Goal: Check status: Check status

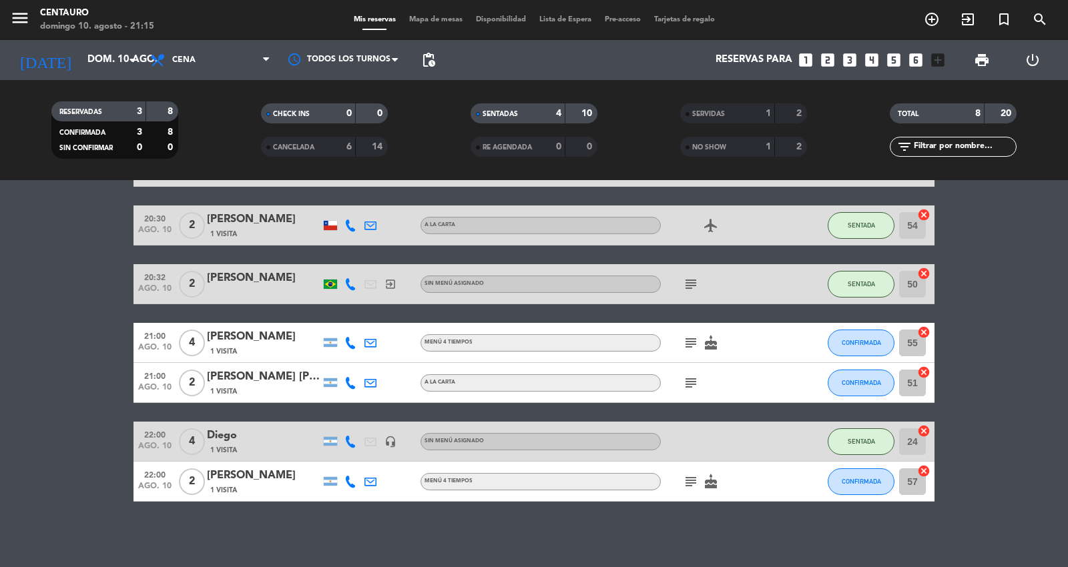
scroll to position [96, 0]
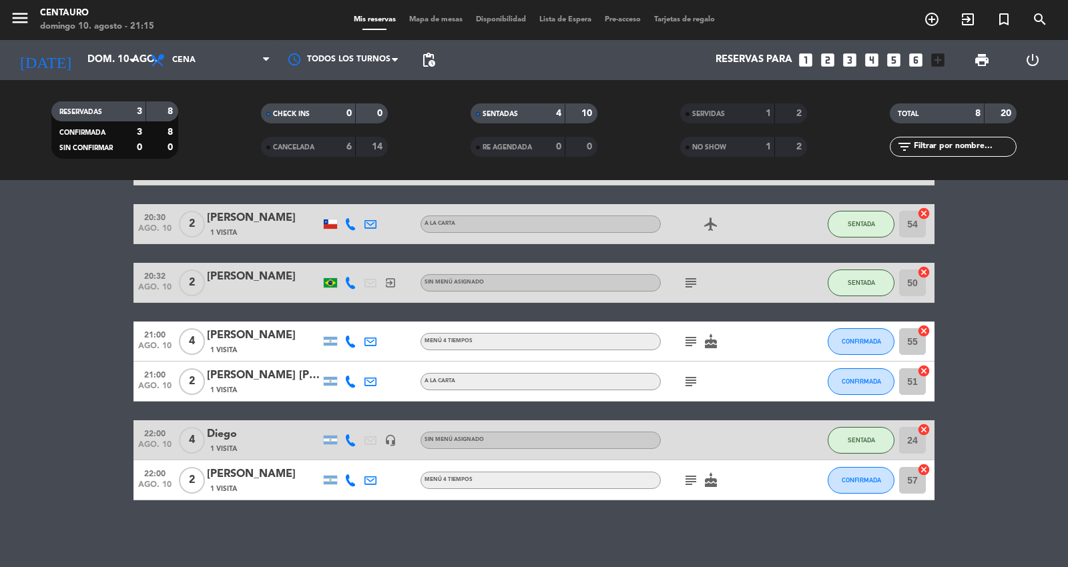
click at [688, 334] on icon "subject" at bounding box center [691, 342] width 16 height 16
click at [691, 383] on icon "subject" at bounding box center [691, 382] width 16 height 16
click at [1004, 344] on bookings-row "20:00 ago. 10 2 Fábio marcal 1 Visita A LA CARTA subject SENTADA 20 cancel 20:3…" at bounding box center [534, 322] width 1068 height 355
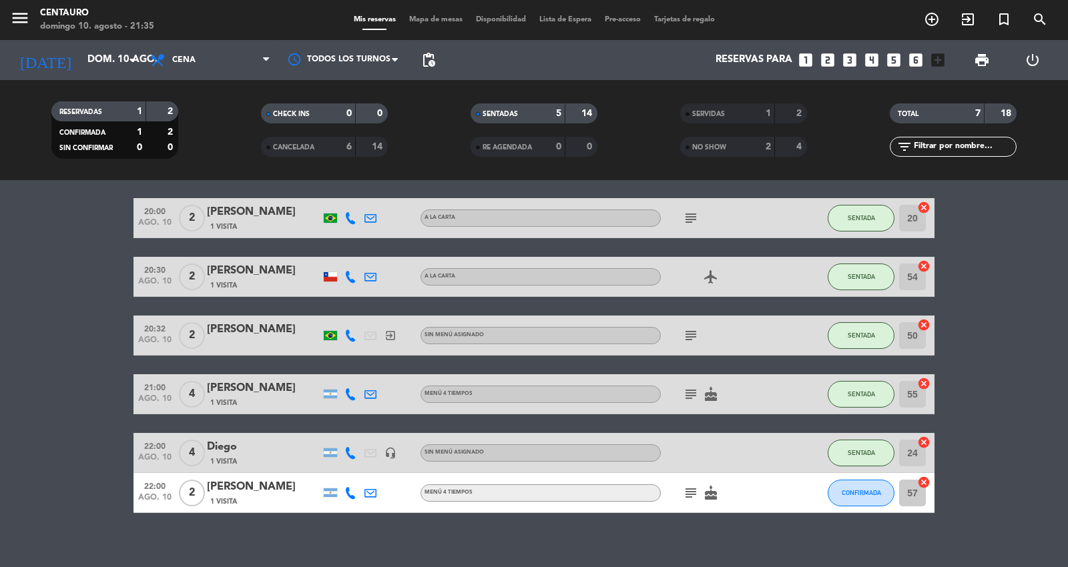
scroll to position [56, 0]
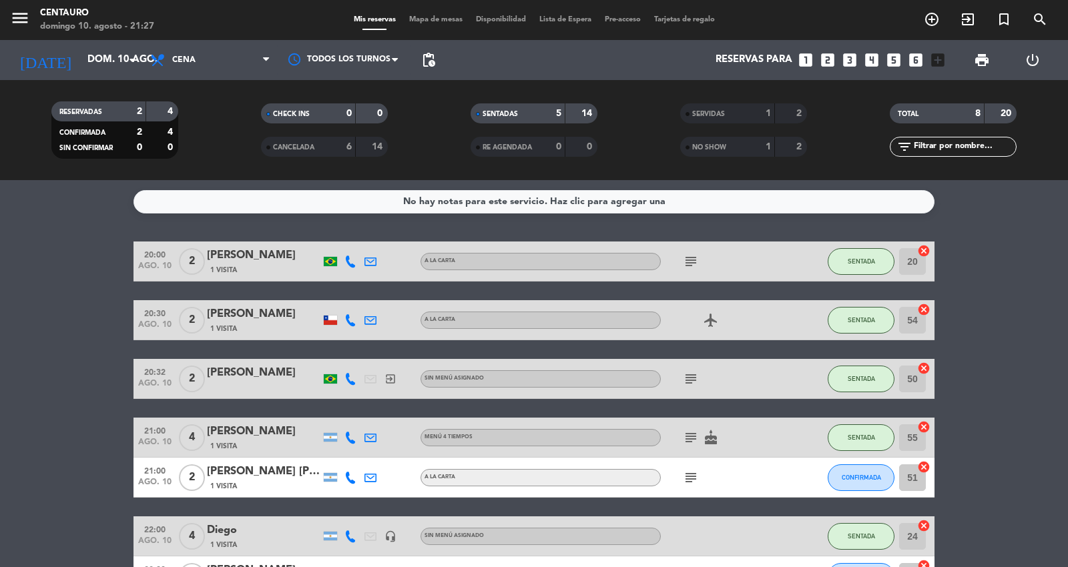
click at [689, 436] on icon "subject" at bounding box center [691, 438] width 16 height 16
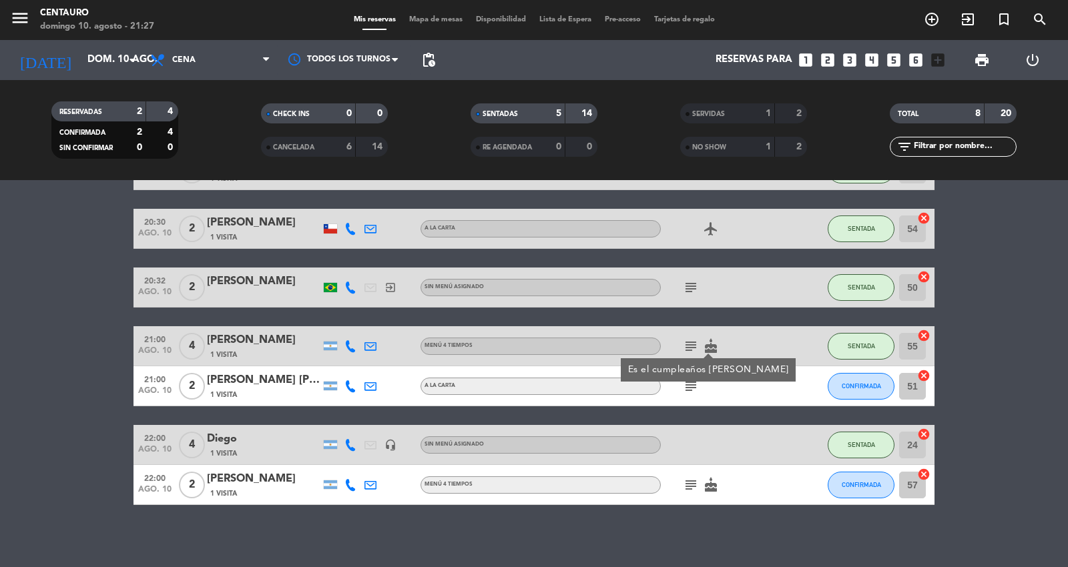
scroll to position [96, 0]
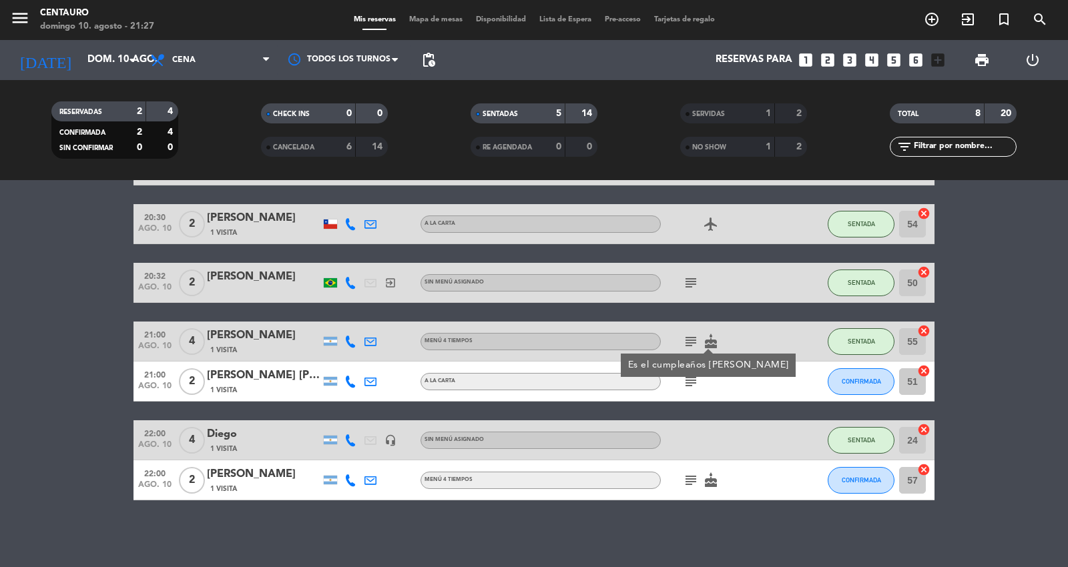
click at [685, 382] on icon "subject" at bounding box center [691, 382] width 16 height 16
click at [1045, 343] on bookings-row "20:00 ago. 10 2 Fábio marcal 1 Visita A LA CARTA subject SENTADA 20 cancel 20:3…" at bounding box center [534, 322] width 1068 height 355
